Goal: Task Accomplishment & Management: Complete application form

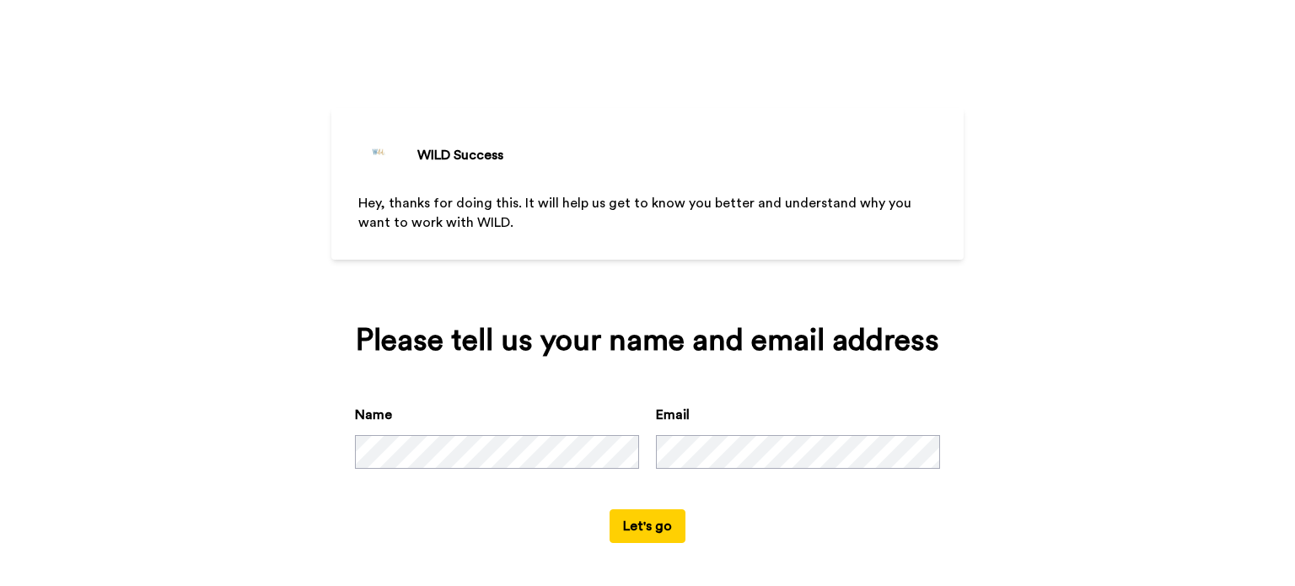
click at [649, 522] on button "Let's go" at bounding box center [648, 526] width 76 height 34
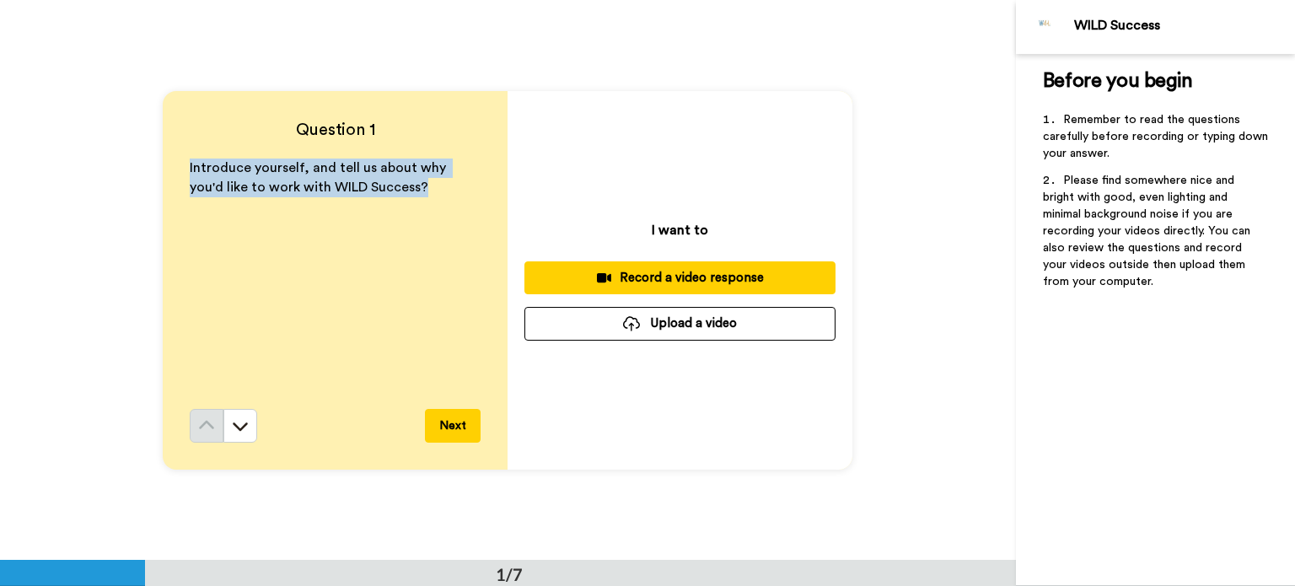
drag, startPoint x: 186, startPoint y: 164, endPoint x: 388, endPoint y: 192, distance: 203.4
click at [388, 192] on p "Introduce yourself, and tell us about why you'd like to work with WILD Success?" at bounding box center [335, 178] width 291 height 39
copy span "Introduce yourself, and tell us about why you'd like to work with WILD Success?"
click at [459, 411] on button "Next" at bounding box center [453, 426] width 56 height 34
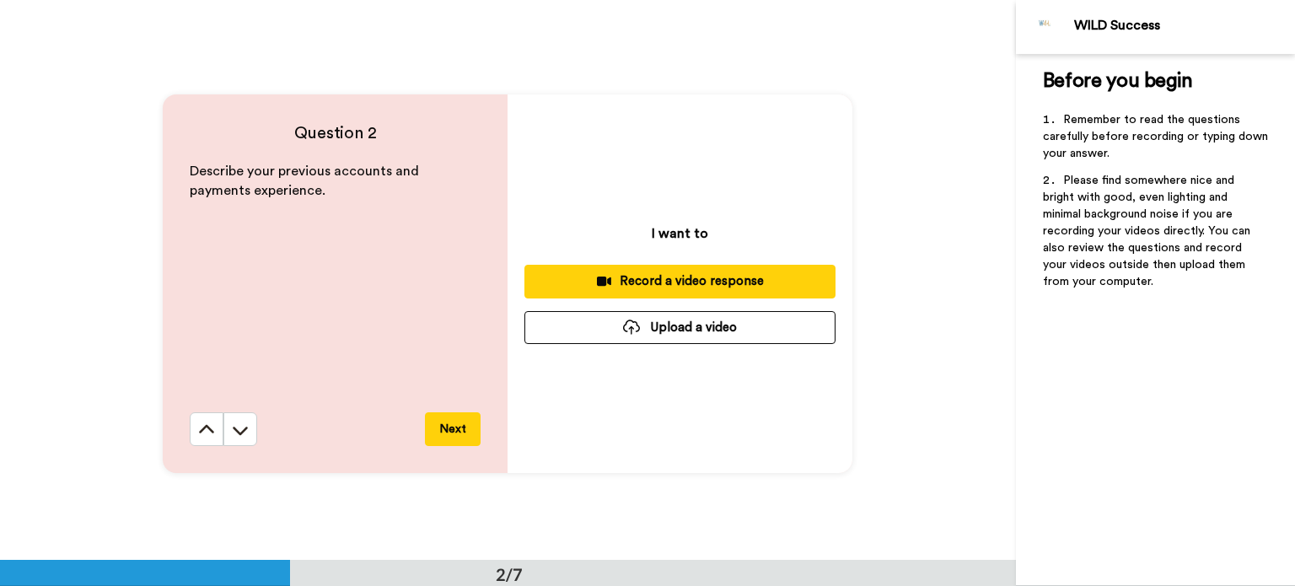
scroll to position [560, 0]
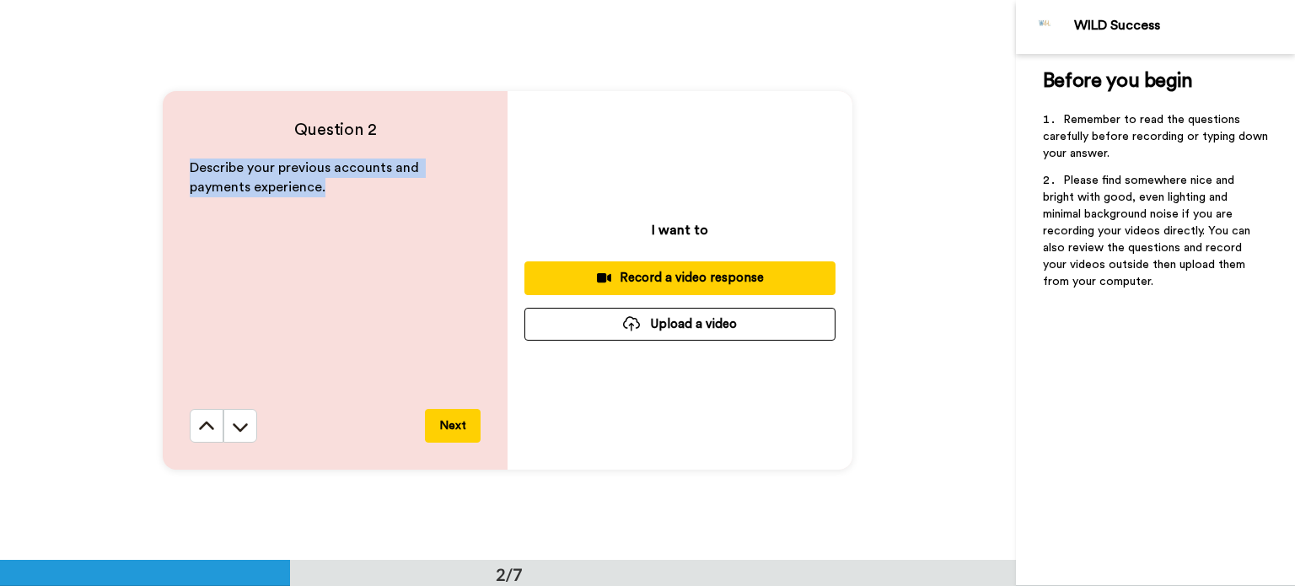
drag, startPoint x: 185, startPoint y: 162, endPoint x: 266, endPoint y: 191, distance: 85.4
click at [266, 191] on p "Describe your previous accounts and payments experience." at bounding box center [335, 178] width 291 height 39
copy span "Describe your previous accounts and payments experience."
click at [447, 420] on button "Next" at bounding box center [453, 426] width 56 height 34
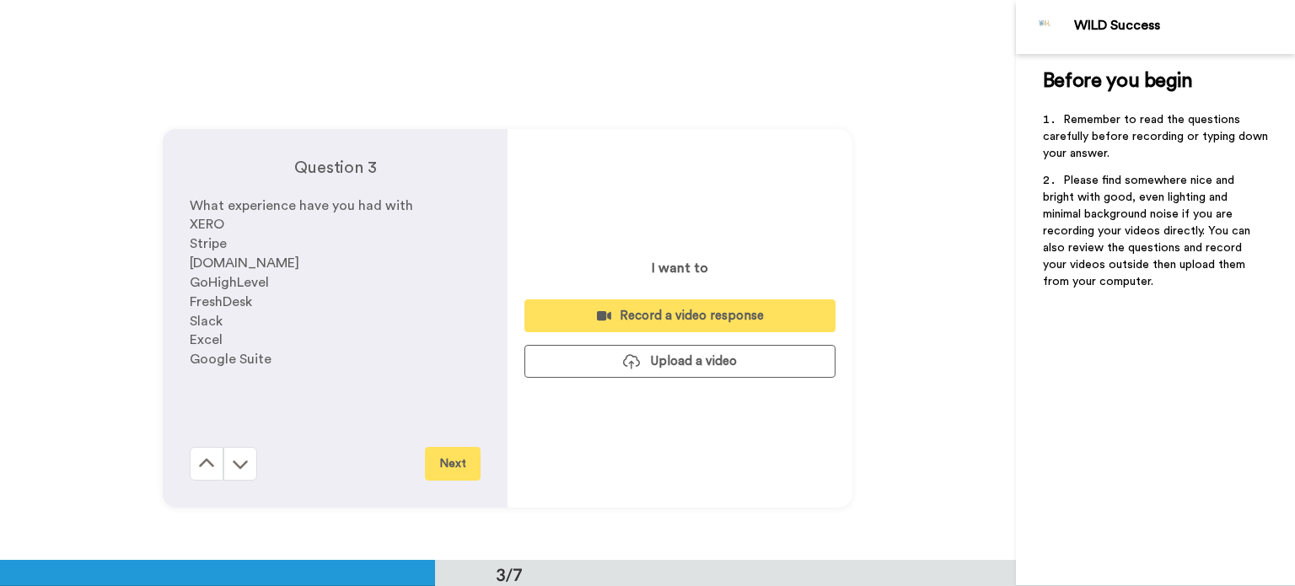
scroll to position [1121, 0]
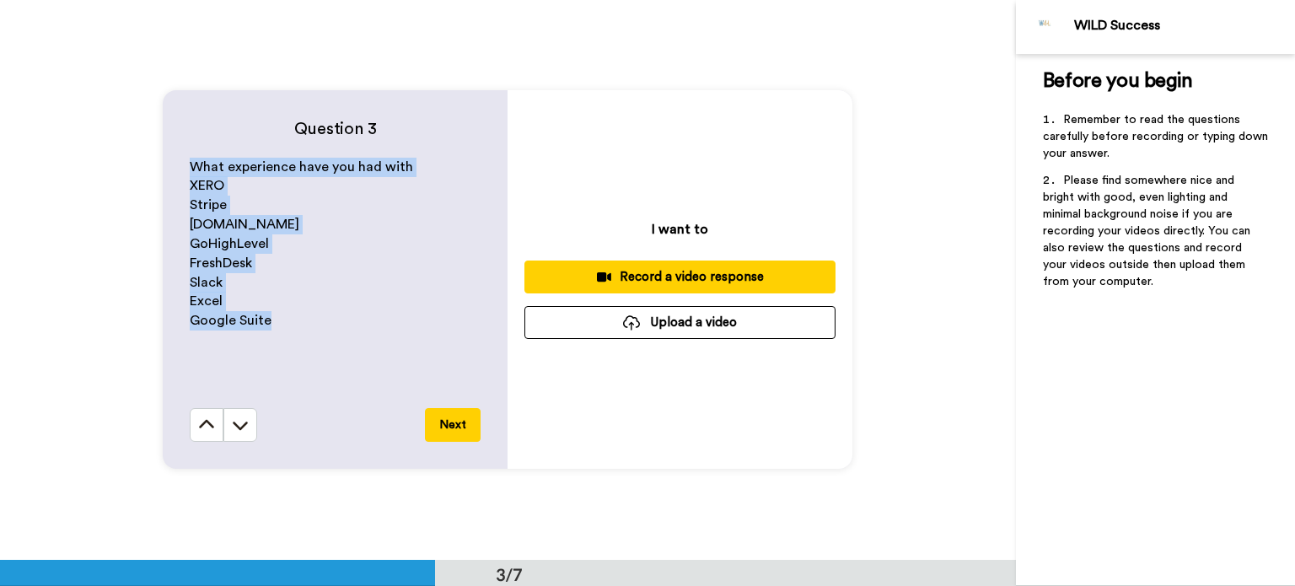
drag, startPoint x: 185, startPoint y: 166, endPoint x: 317, endPoint y: 316, distance: 199.6
click at [317, 316] on div "What experience have you had with XERO Stripe [DOMAIN_NAME] GoHighLevel FreshDe…" at bounding box center [335, 283] width 291 height 250
copy div "What experience have you had with XERO Stripe [DOMAIN_NAME] GoHighLevel FreshDe…"
click at [455, 432] on button "Next" at bounding box center [453, 425] width 56 height 34
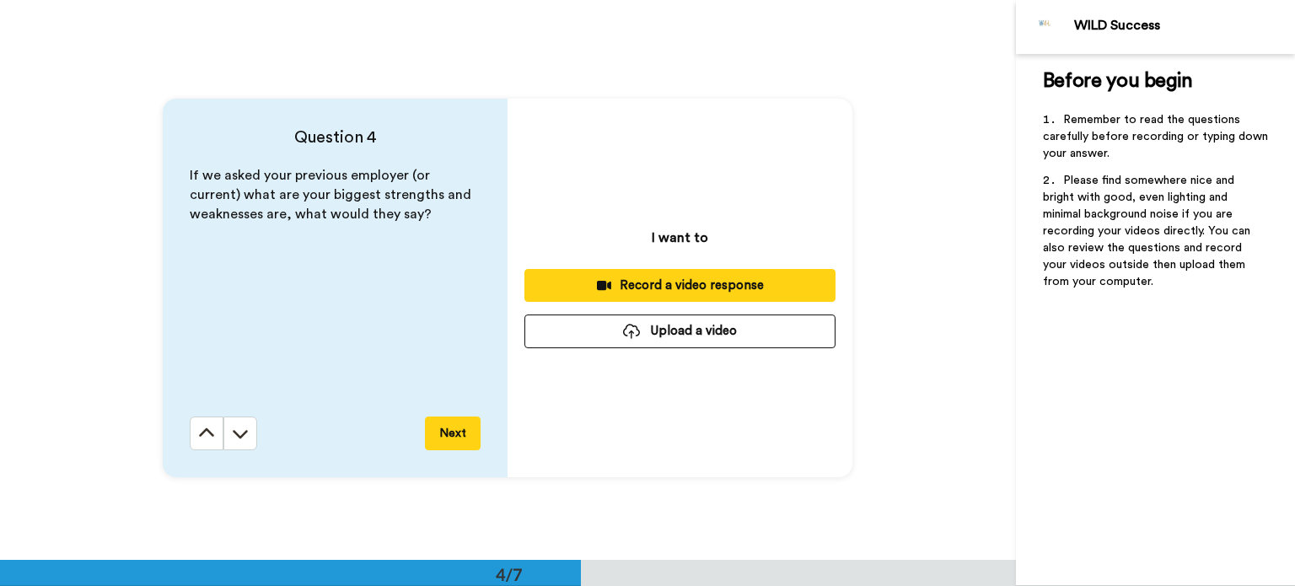
scroll to position [1681, 0]
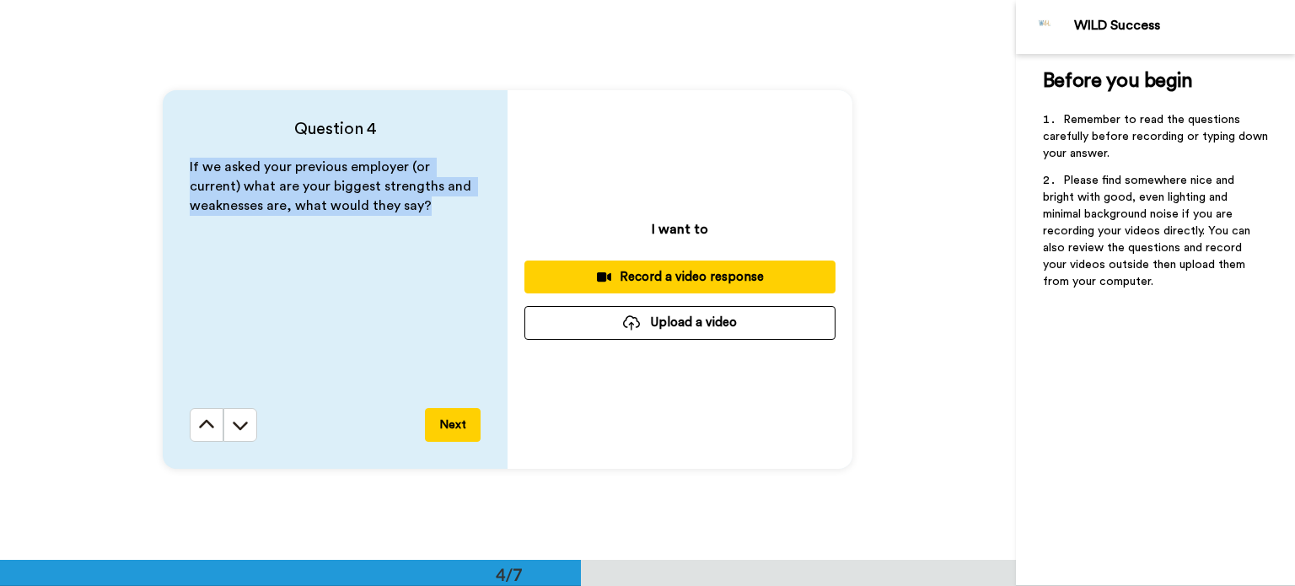
drag, startPoint x: 425, startPoint y: 206, endPoint x: 144, endPoint y: 164, distance: 283.9
click at [144, 164] on div "Question 4 If we asked your previous employer (or current) what are your bigges…" at bounding box center [508, 279] width 1016 height 560
copy span "If we asked your previous employer (or current) what are your biggest strengths…"
click at [449, 433] on button "Next" at bounding box center [453, 425] width 56 height 34
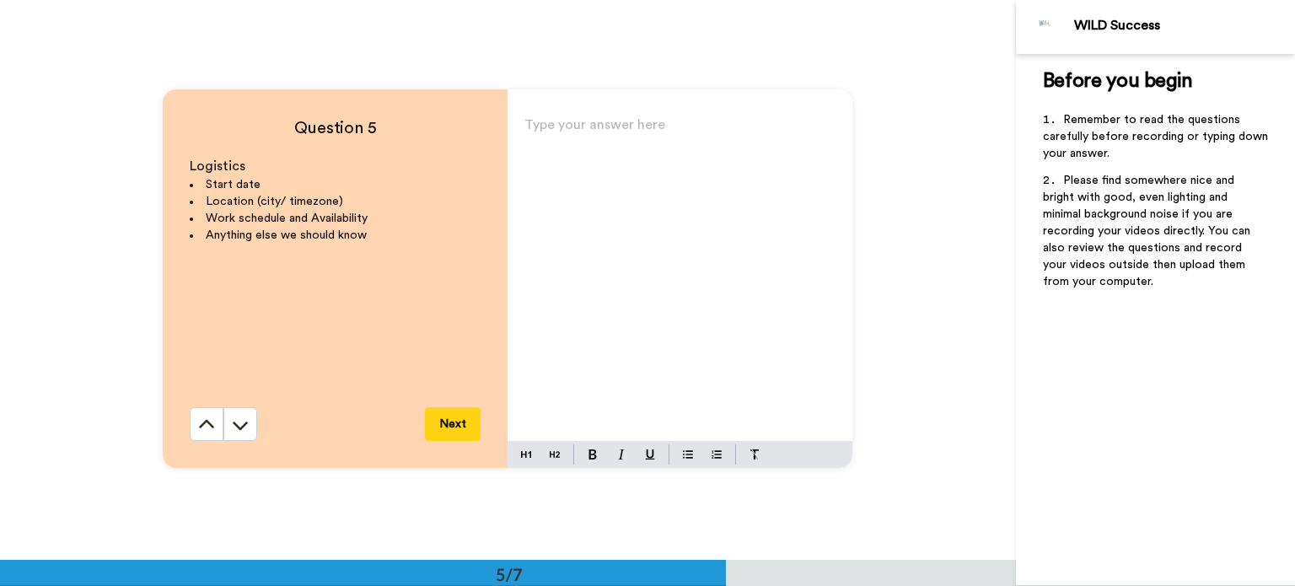
scroll to position [2242, 0]
click at [210, 427] on icon at bounding box center [206, 424] width 17 height 17
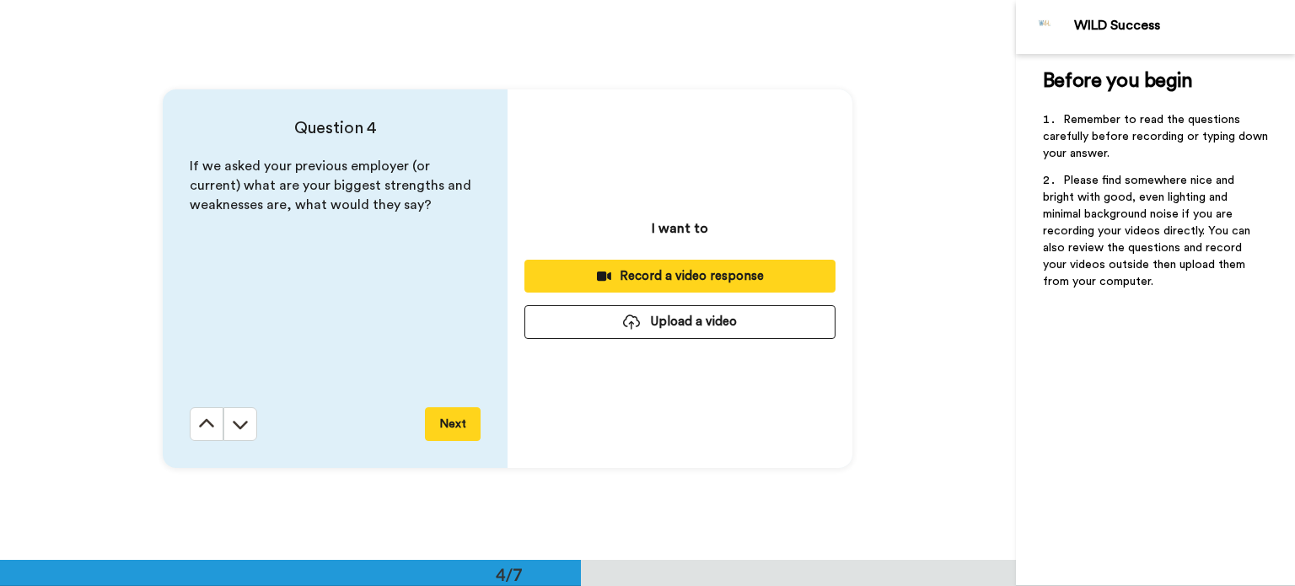
click at [210, 427] on div "Question 4 If we asked your previous employer (or current) what are your bigges…" at bounding box center [335, 278] width 345 height 379
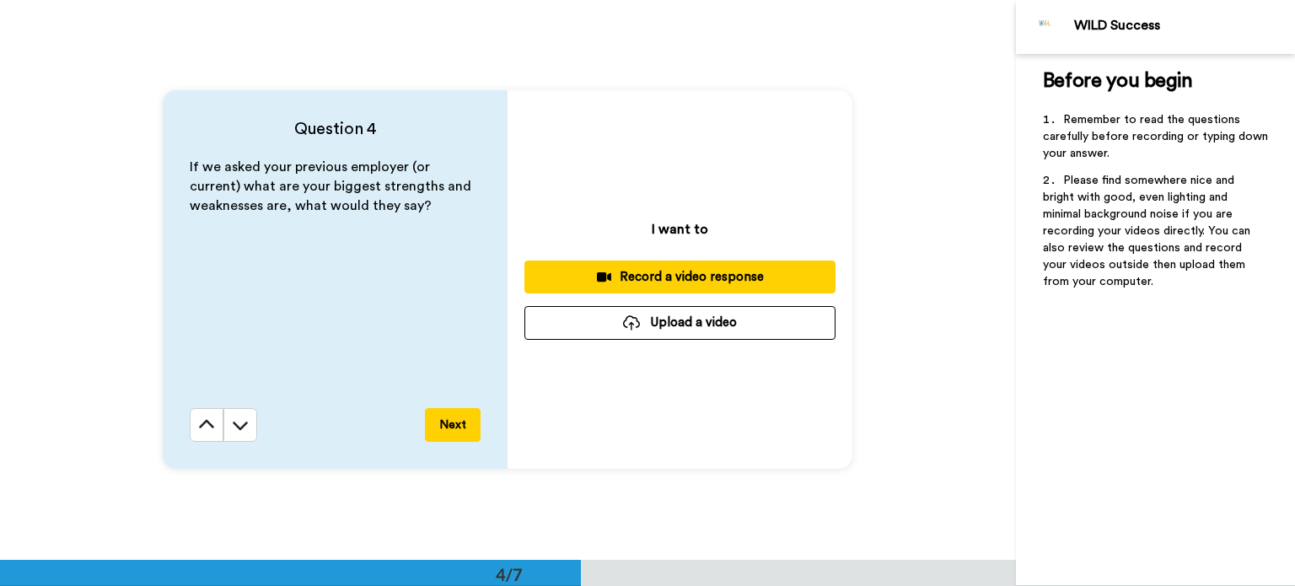
click at [210, 427] on icon at bounding box center [206, 424] width 17 height 17
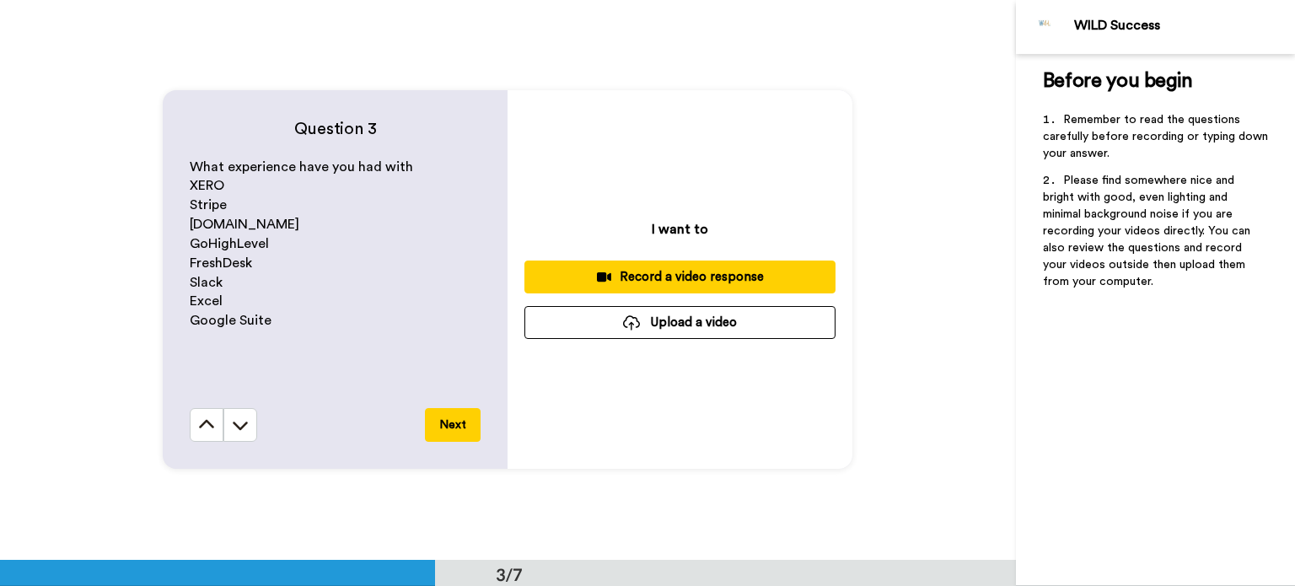
click at [210, 427] on icon at bounding box center [206, 424] width 17 height 17
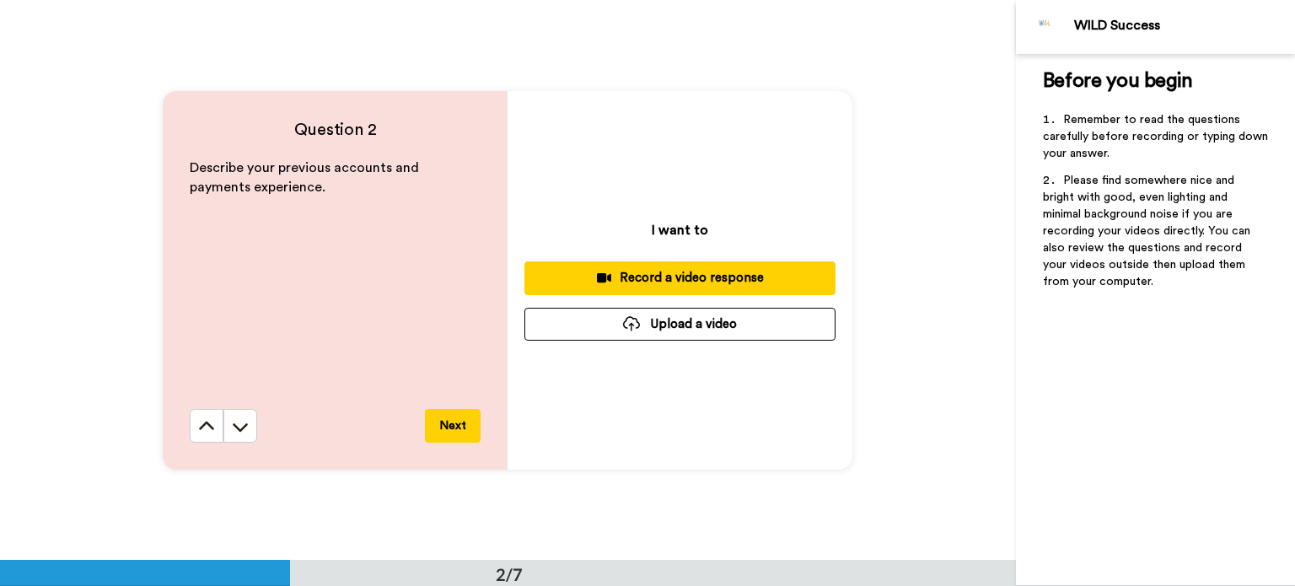
click at [210, 427] on icon at bounding box center [206, 426] width 17 height 17
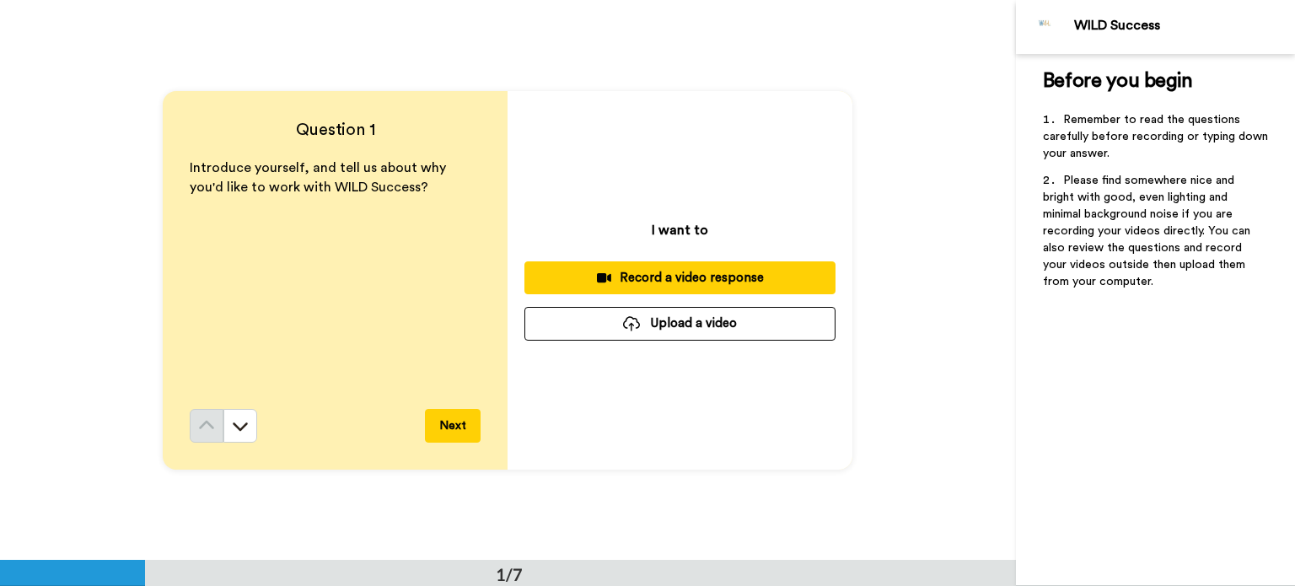
scroll to position [0, 0]
